Goal: Task Accomplishment & Management: Use online tool/utility

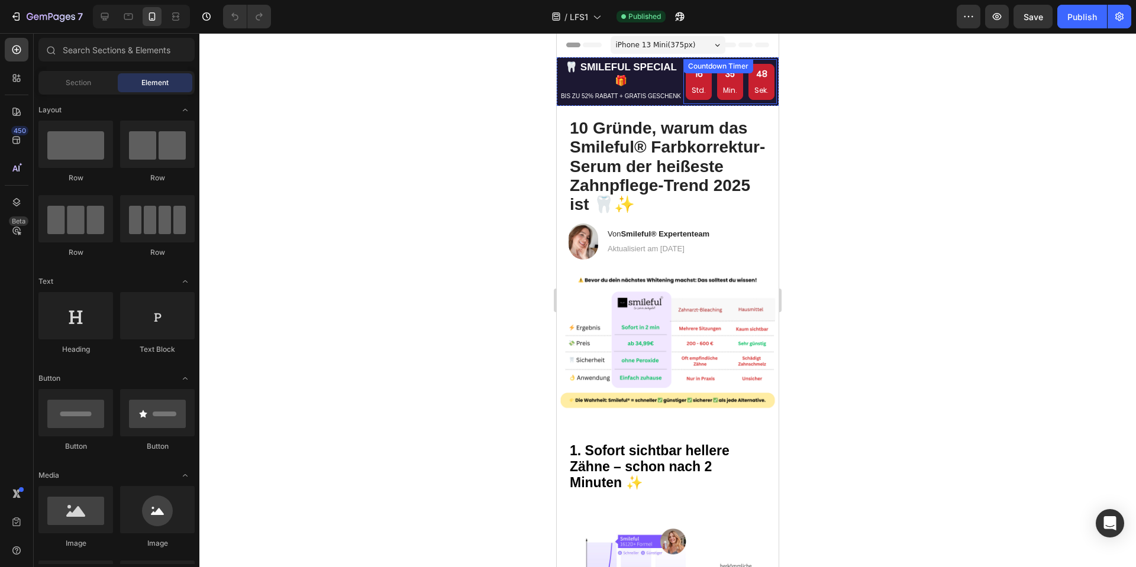
click at [726, 88] on p "Min." at bounding box center [730, 90] width 14 height 13
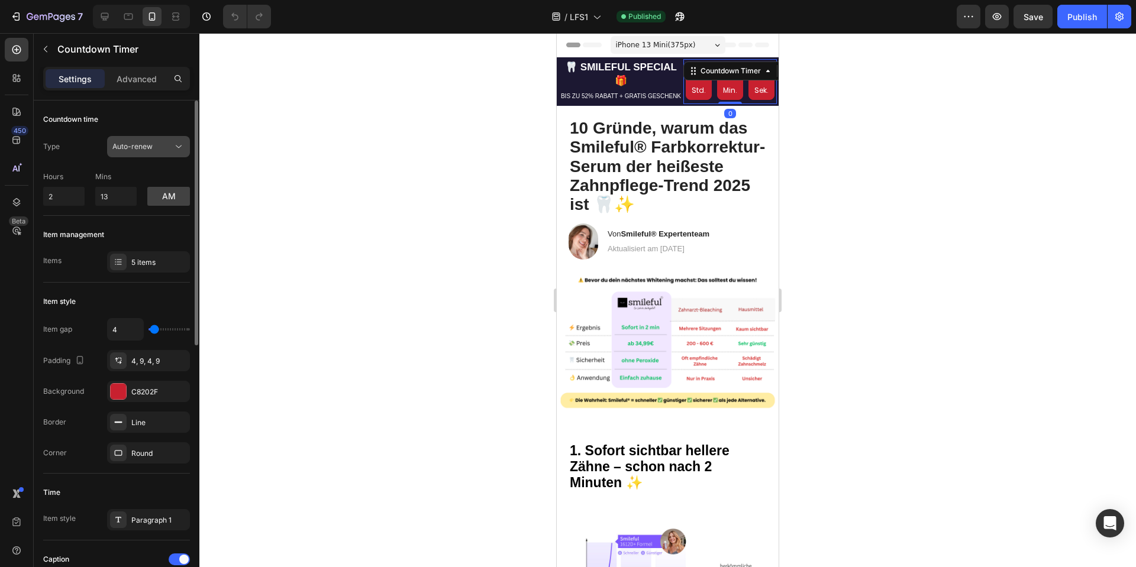
click at [135, 147] on span "Auto-renew" at bounding box center [132, 146] width 40 height 9
click at [432, 175] on div at bounding box center [667, 300] width 937 height 534
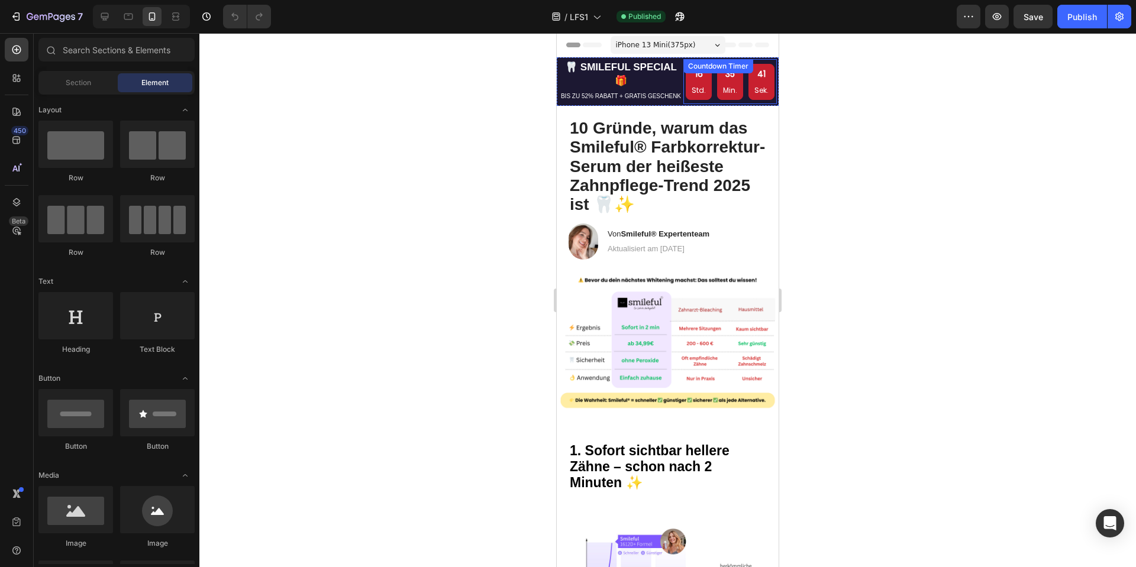
click at [696, 78] on div "16 Std. 35 Min. 41 Sek. Countdown Timer" at bounding box center [729, 82] width 93 height 41
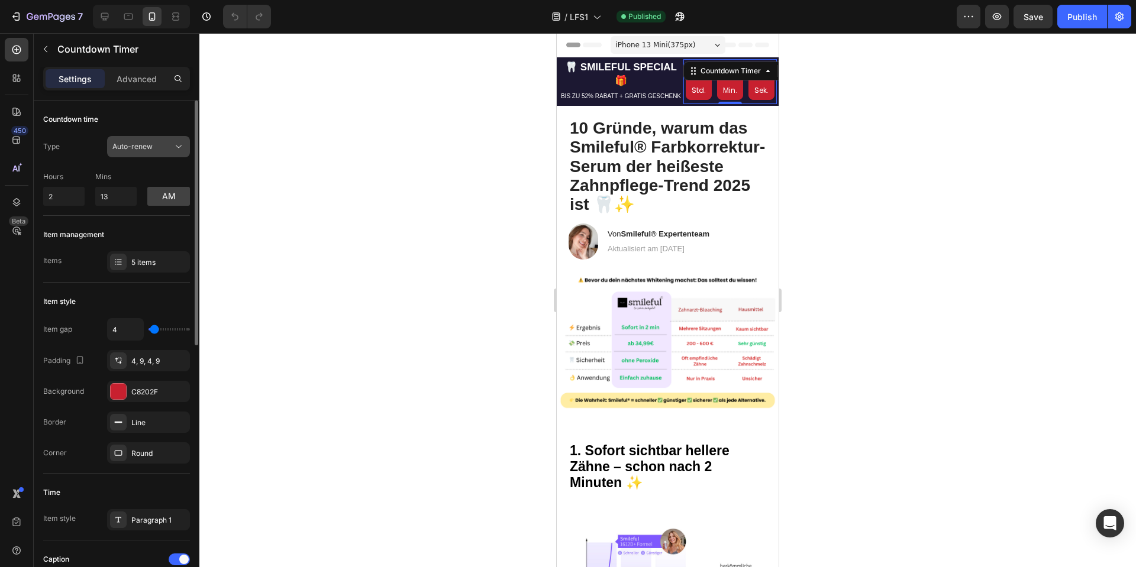
click at [170, 151] on div "Auto-renew" at bounding box center [142, 146] width 60 height 11
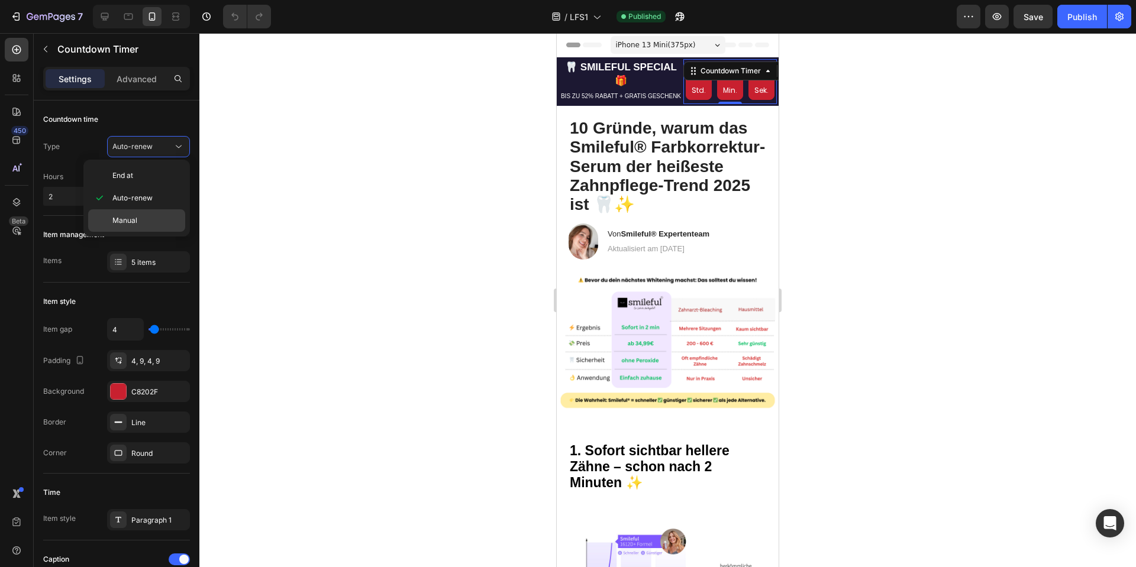
click at [138, 217] on p "Manual" at bounding box center [145, 220] width 67 height 11
drag, startPoint x: 1134, startPoint y: 92, endPoint x: 1128, endPoint y: 93, distance: 6.5
click at [1134, 92] on div at bounding box center [667, 300] width 937 height 534
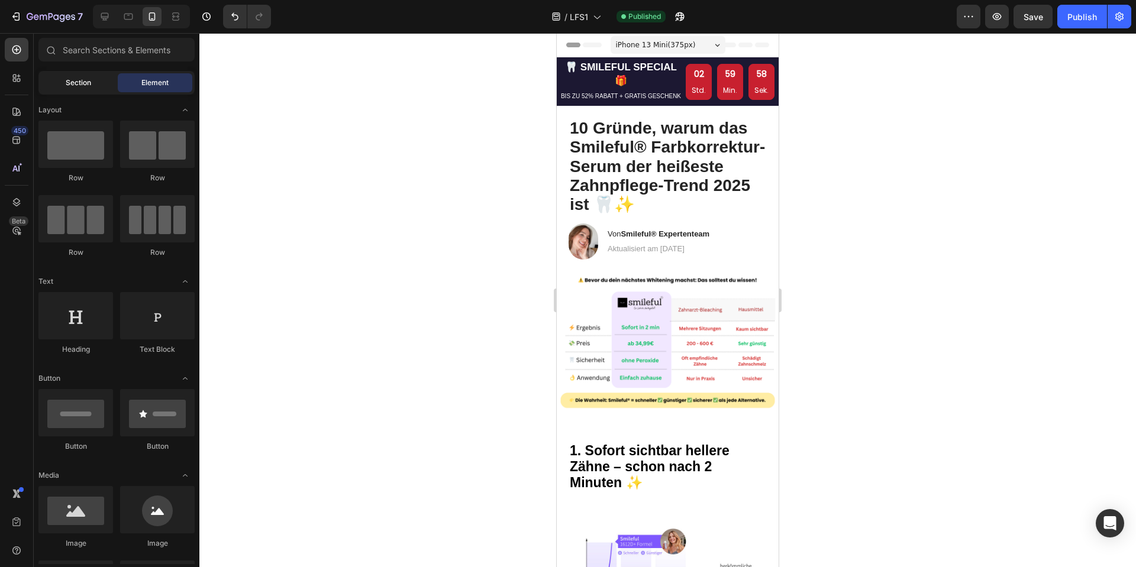
click at [70, 78] on span "Section" at bounding box center [78, 83] width 25 height 11
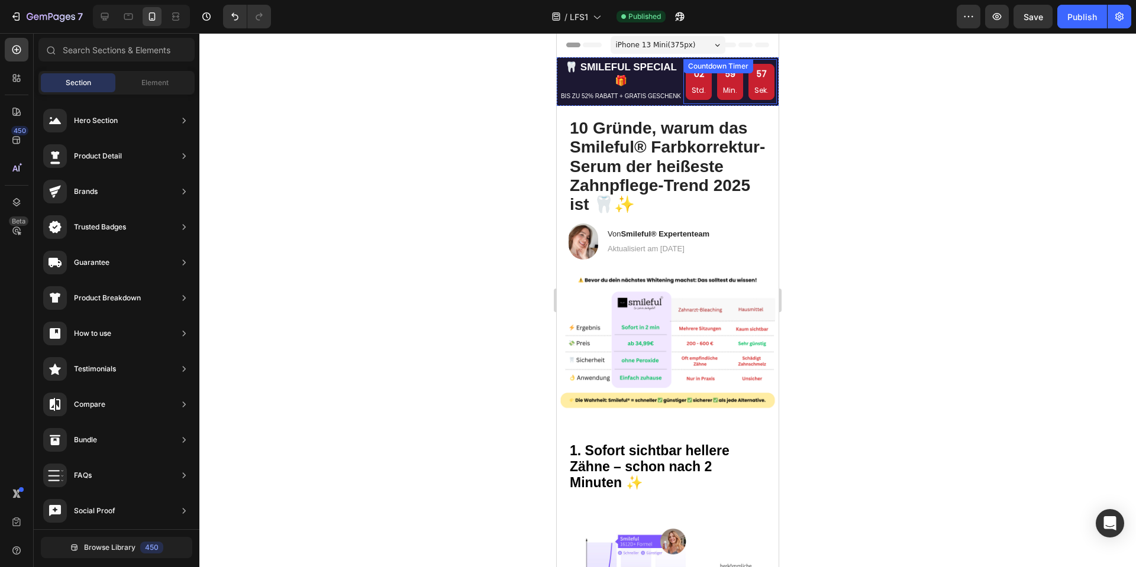
click at [740, 77] on div "02 Std. 59 Min. 57 Sek. Countdown Timer" at bounding box center [729, 82] width 93 height 41
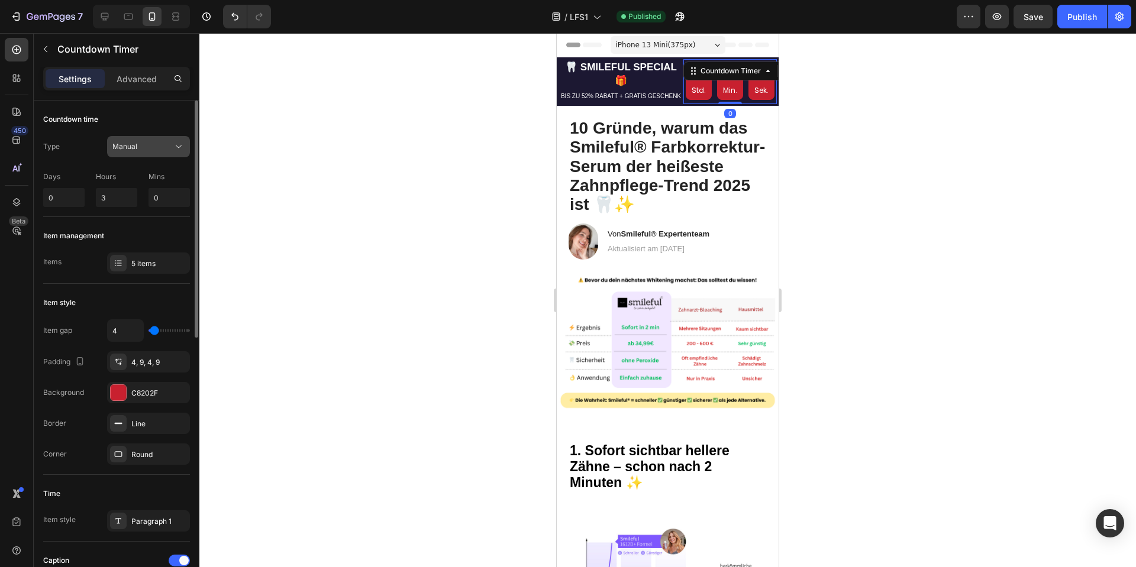
click at [146, 146] on div "Manual" at bounding box center [142, 146] width 60 height 11
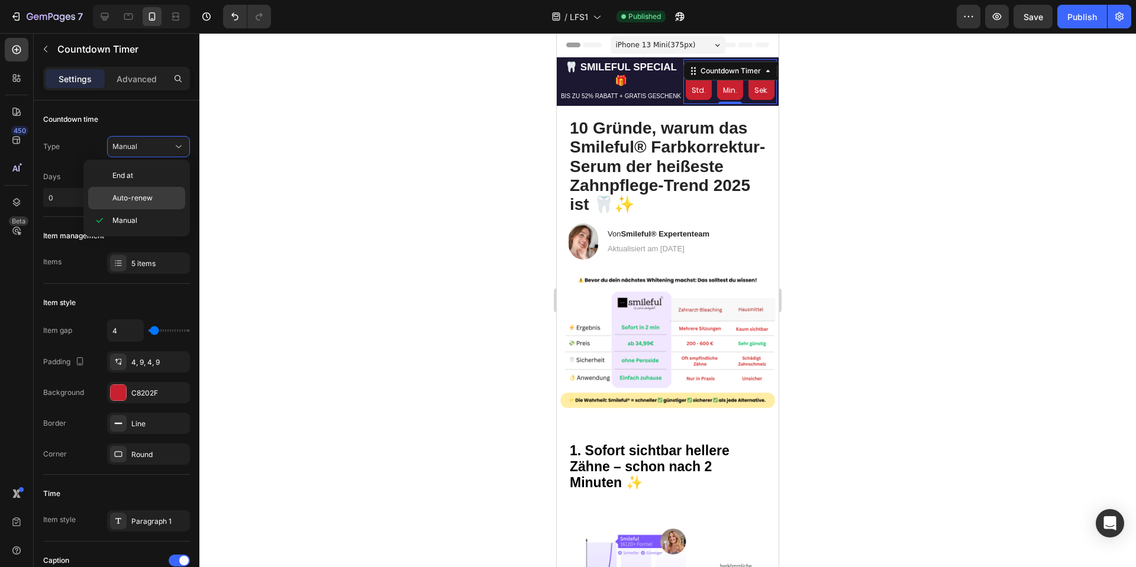
click at [139, 194] on span "Auto-renew" at bounding box center [132, 198] width 40 height 11
drag, startPoint x: 964, startPoint y: 82, endPoint x: 957, endPoint y: 83, distance: 7.1
click at [964, 82] on div at bounding box center [667, 300] width 937 height 534
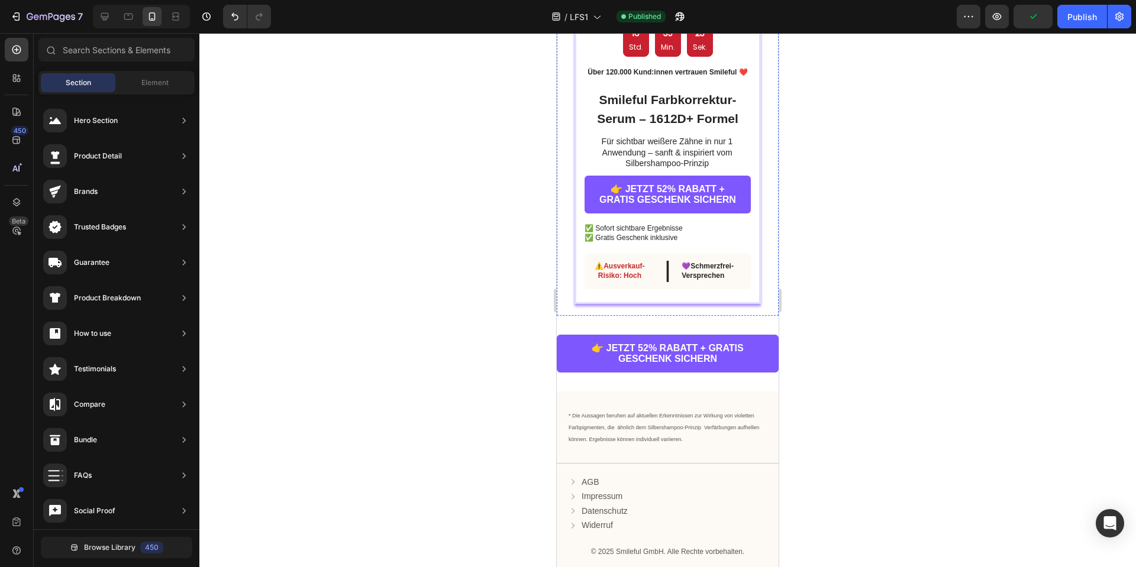
scroll to position [4518, 0]
